Goal: Task Accomplishment & Management: Complete application form

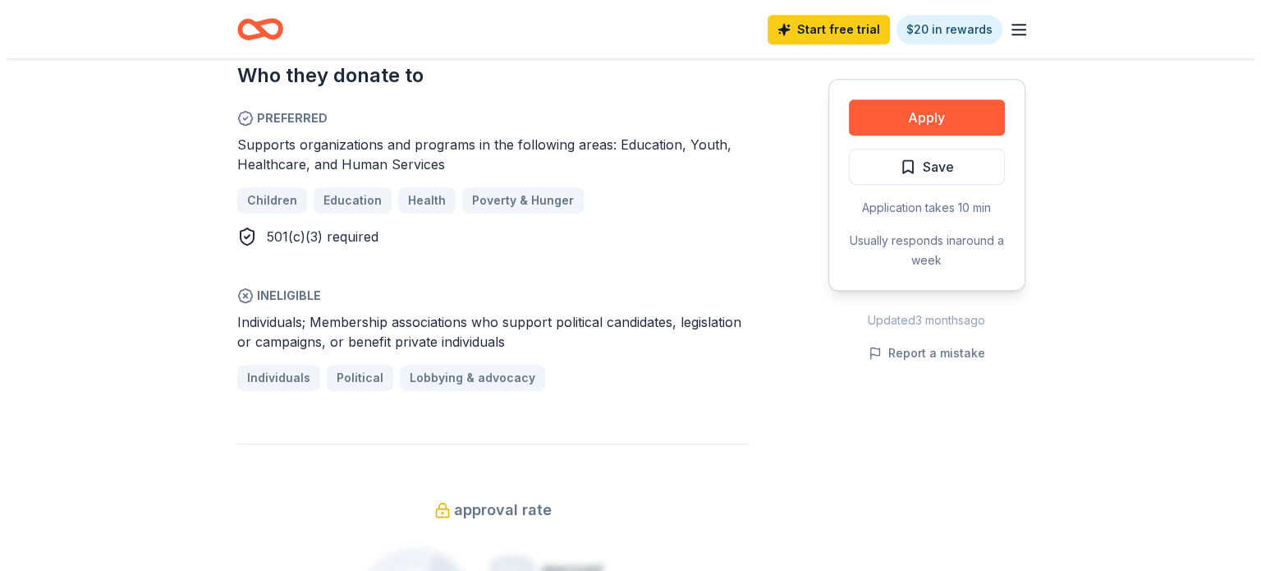
scroll to position [903, 0]
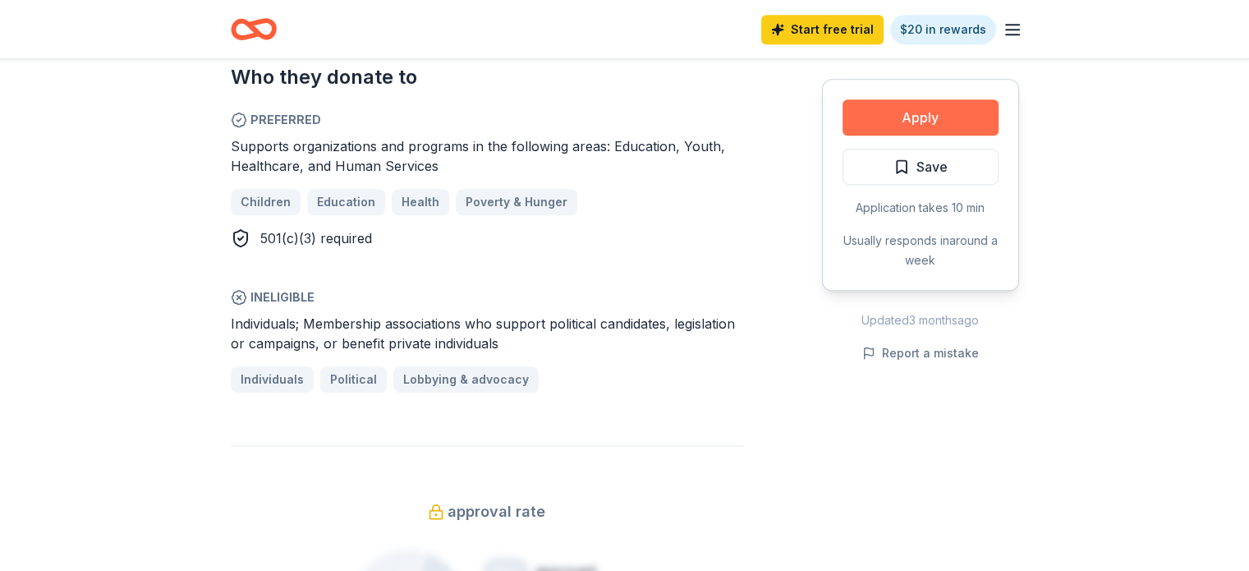
click at [868, 114] on button "Apply" at bounding box center [920, 117] width 156 height 36
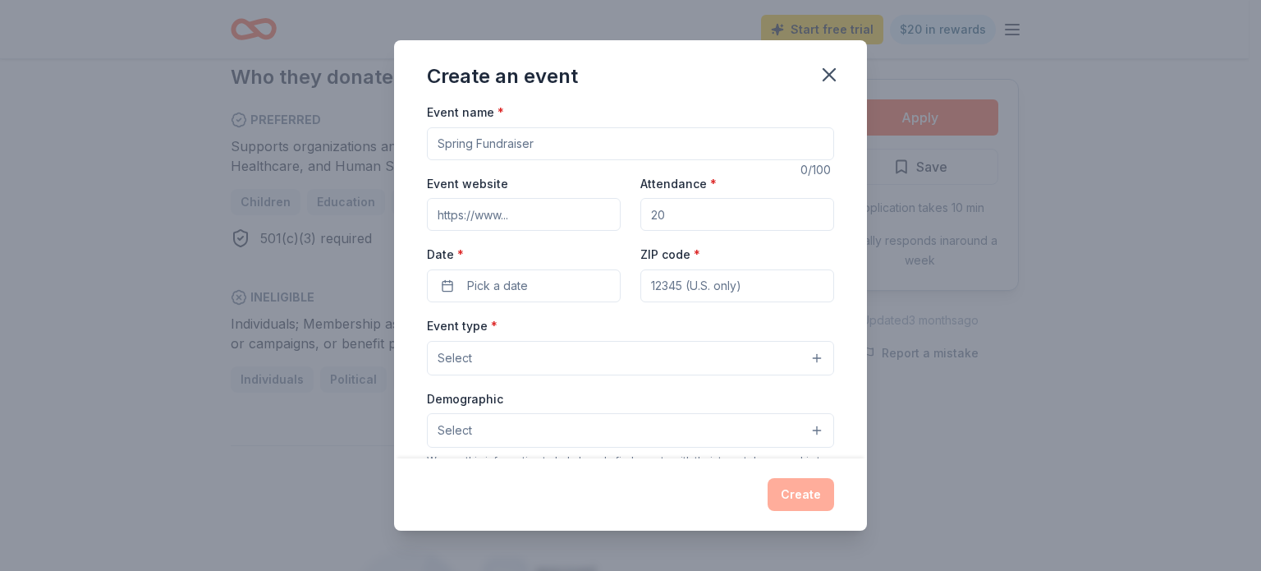
scroll to position [0, 0]
click at [561, 147] on input "Event name *" at bounding box center [630, 147] width 407 height 33
type input "Harvest Moon Festival"
click at [537, 218] on input "Event website" at bounding box center [524, 218] width 194 height 33
type input "[URL][DOMAIN_NAME]"
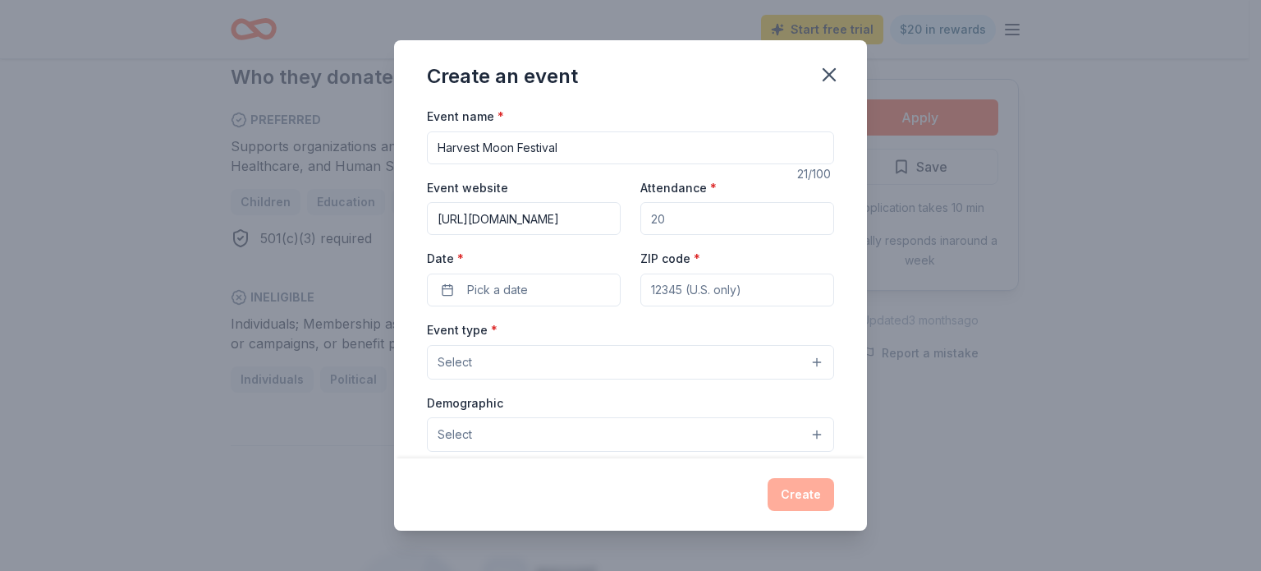
click at [681, 218] on input "Attendance *" at bounding box center [737, 218] width 194 height 33
type input "3000"
click at [539, 289] on button "Pick a date" at bounding box center [524, 289] width 194 height 33
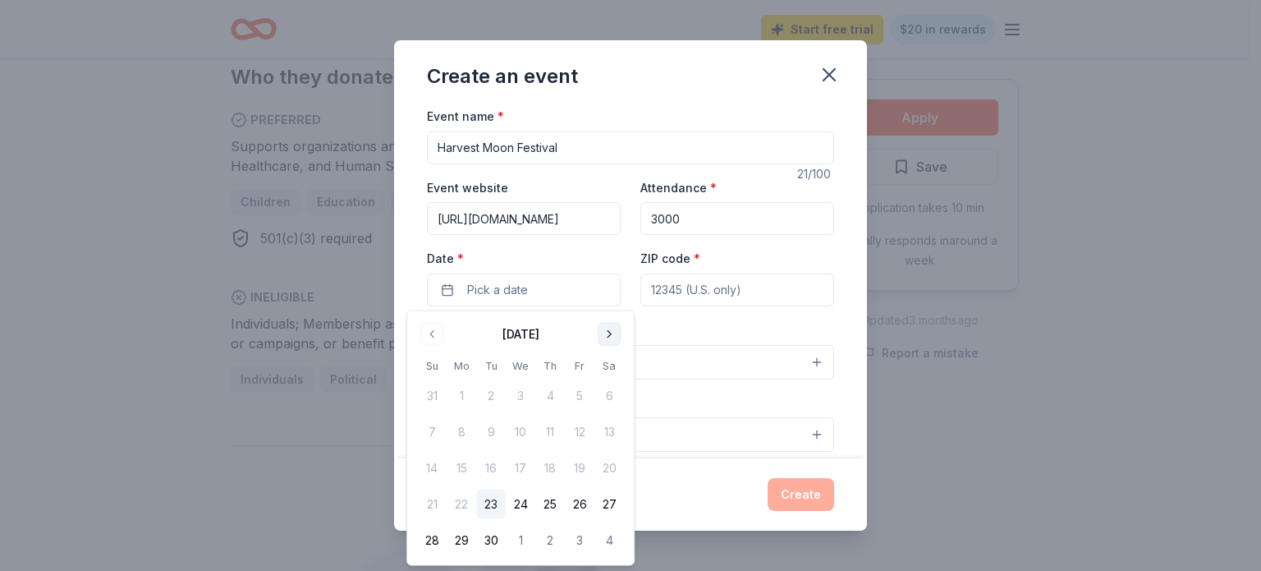
click at [608, 333] on button "Go to next month" at bounding box center [609, 334] width 23 height 23
click at [606, 396] on button "4" at bounding box center [609, 396] width 30 height 30
click at [688, 285] on input "ZIP code *" at bounding box center [737, 289] width 194 height 33
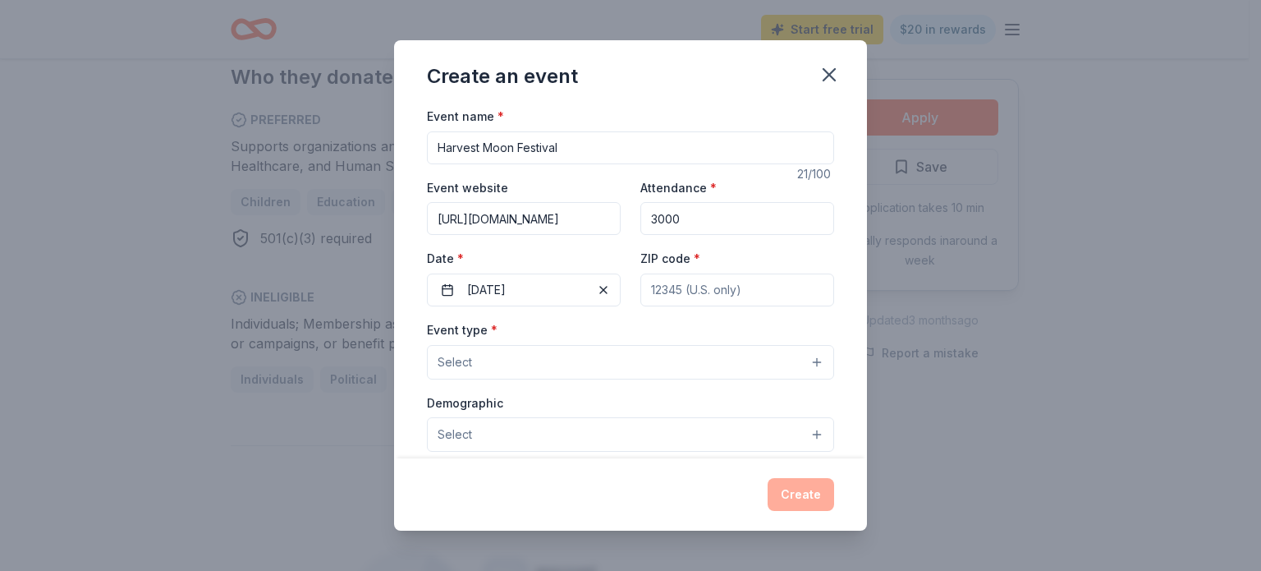
type input "65653"
type input "P.O. Box 777"
click at [502, 364] on button "Select" at bounding box center [630, 362] width 407 height 34
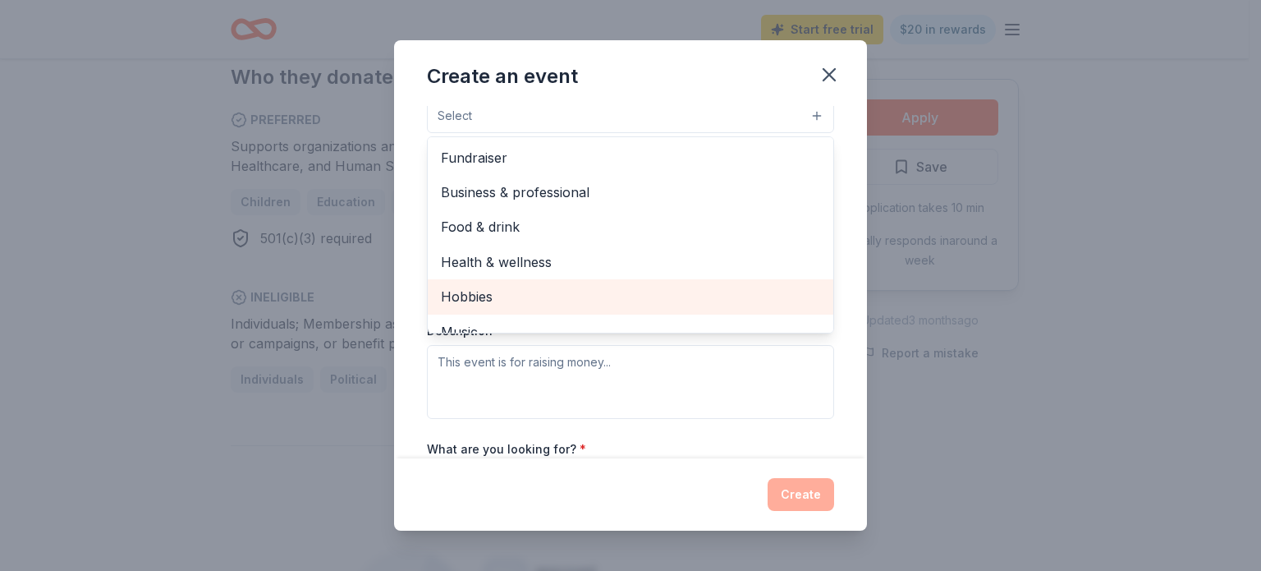
click at [470, 297] on span "Hobbies" at bounding box center [630, 296] width 379 height 21
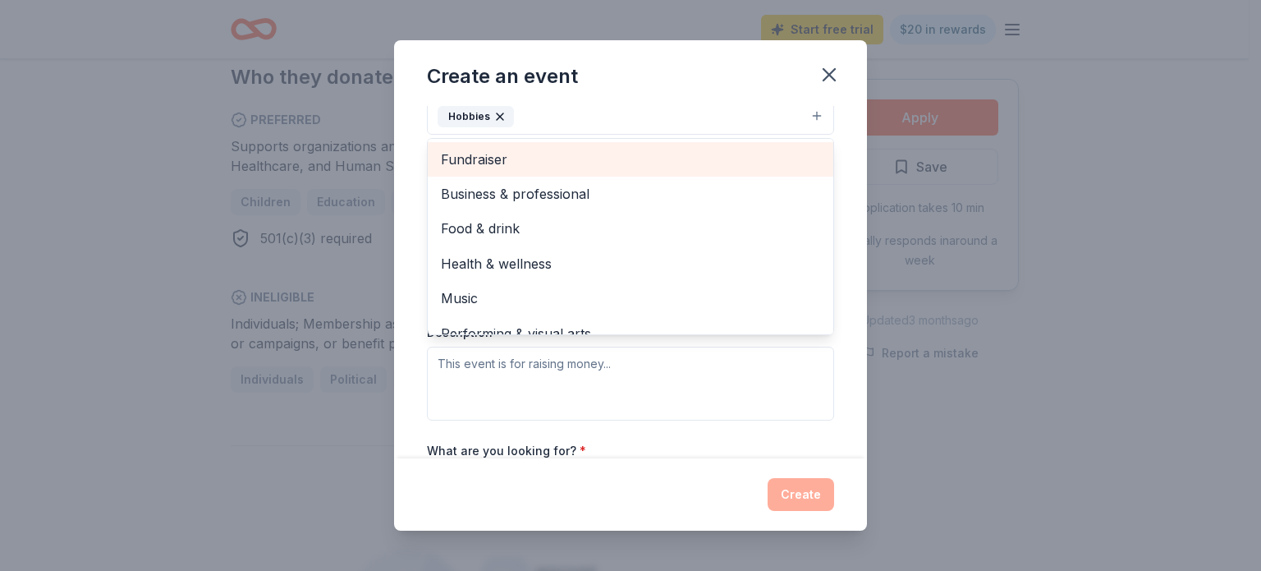
click at [484, 158] on span "Fundraiser" at bounding box center [630, 159] width 379 height 21
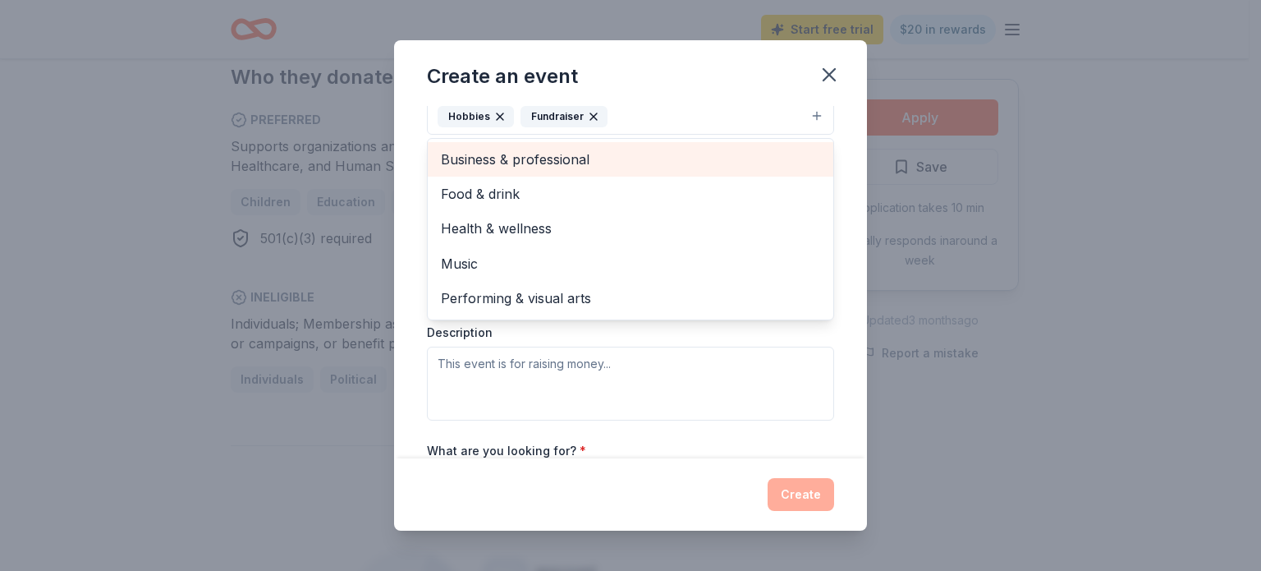
click at [484, 158] on span "Business & professional" at bounding box center [630, 159] width 379 height 21
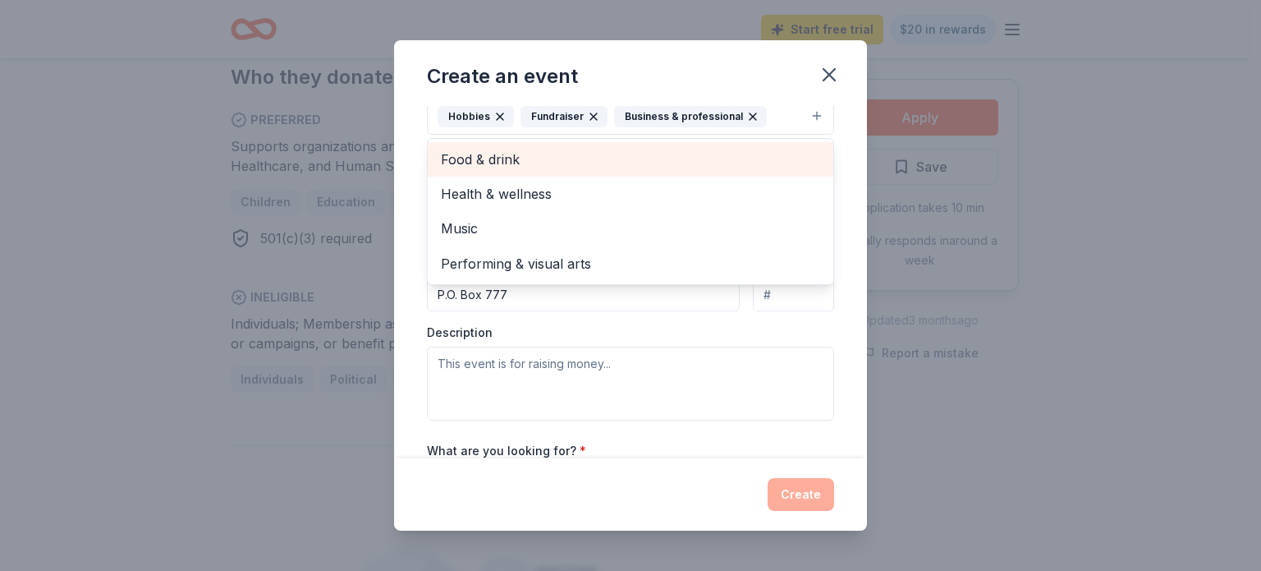
click at [486, 157] on span "Food & drink" at bounding box center [630, 159] width 379 height 21
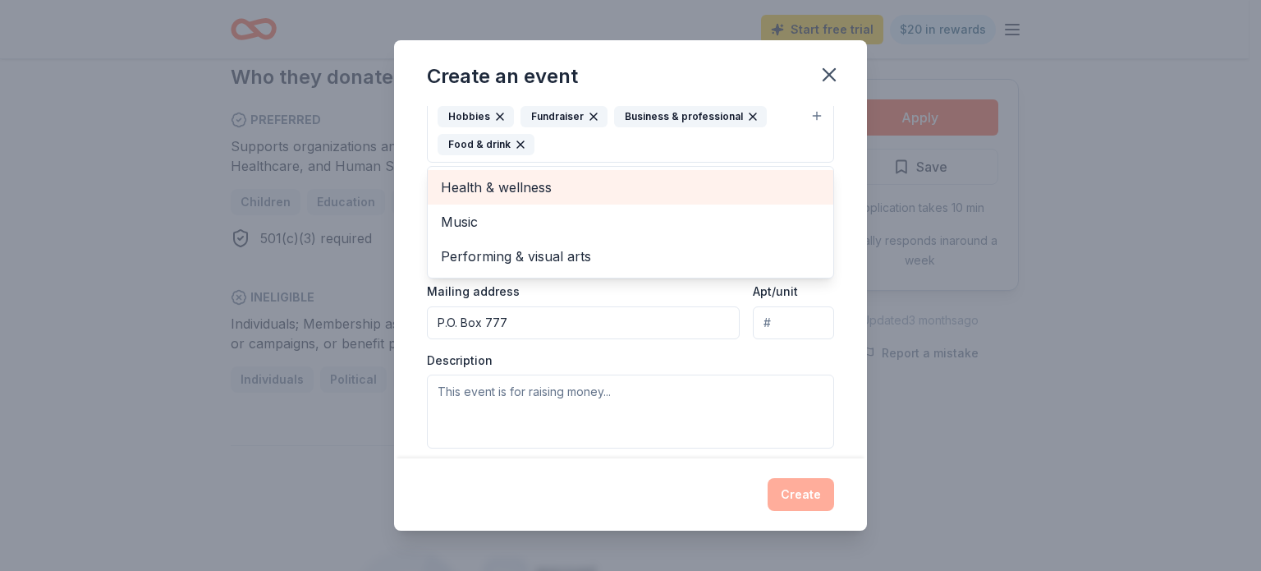
click at [497, 186] on span "Health & wellness" at bounding box center [630, 186] width 379 height 21
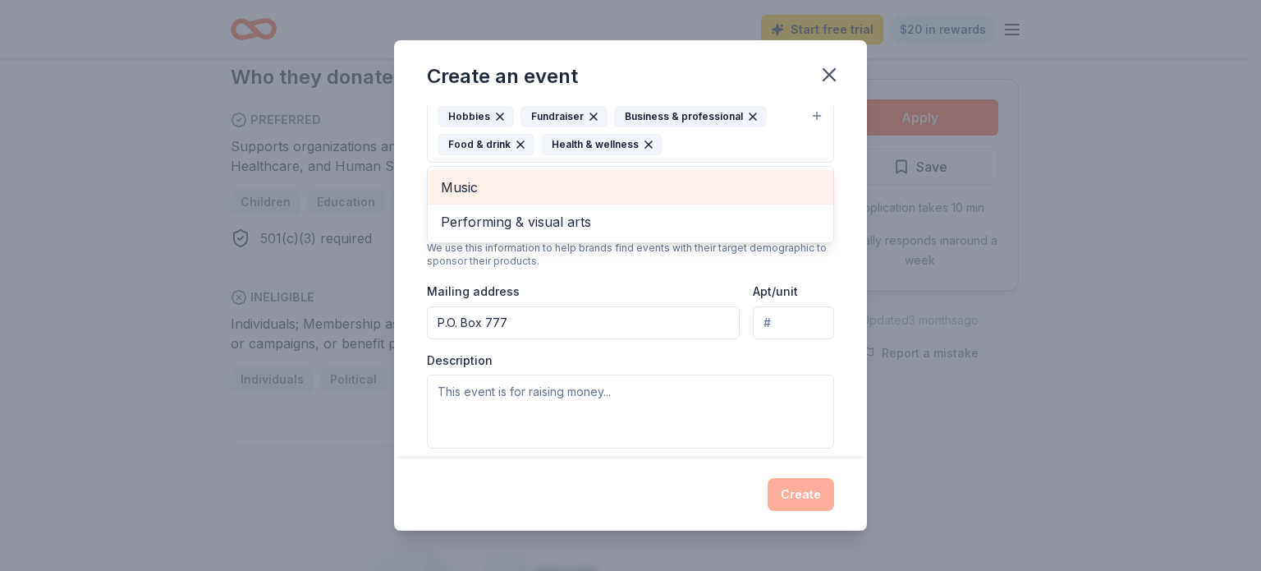
click at [457, 183] on span "Music" at bounding box center [630, 186] width 379 height 21
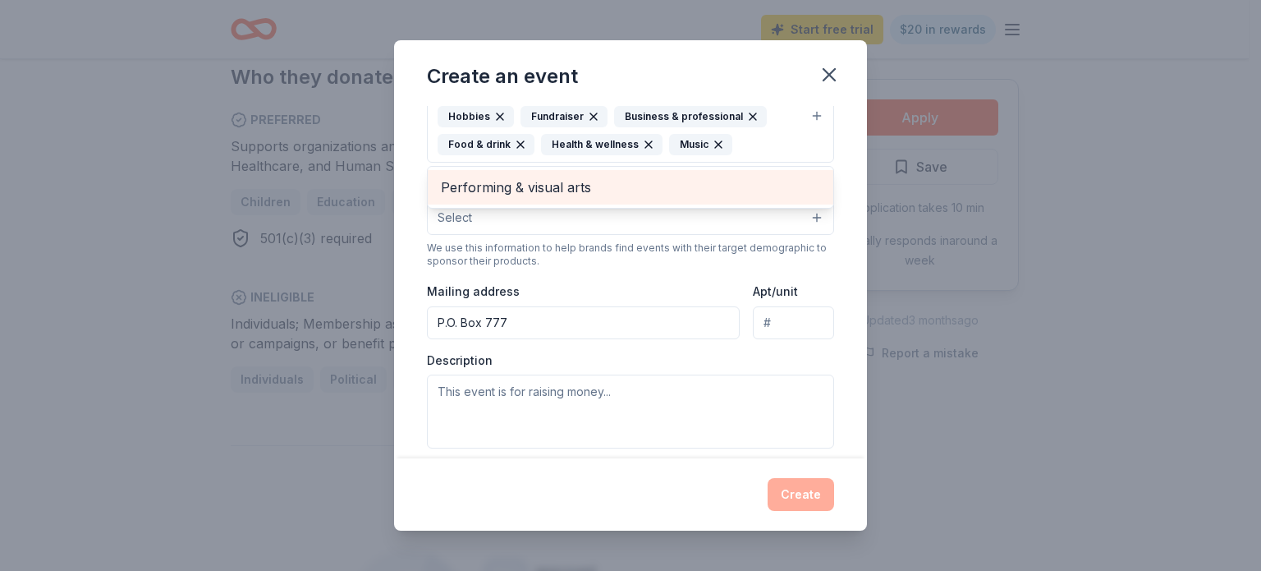
click at [467, 182] on span "Performing & visual arts" at bounding box center [630, 186] width 379 height 21
